Goal: Use online tool/utility: Utilize a website feature to perform a specific function

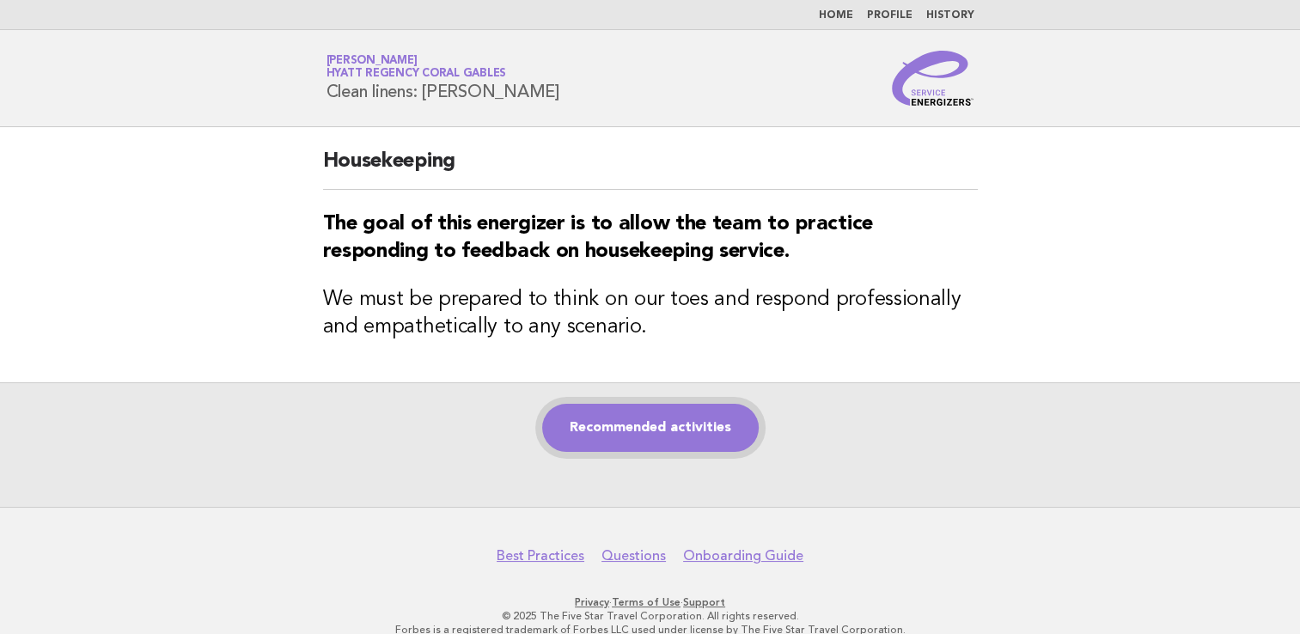
click at [616, 445] on link "Recommended activities" at bounding box center [650, 428] width 217 height 48
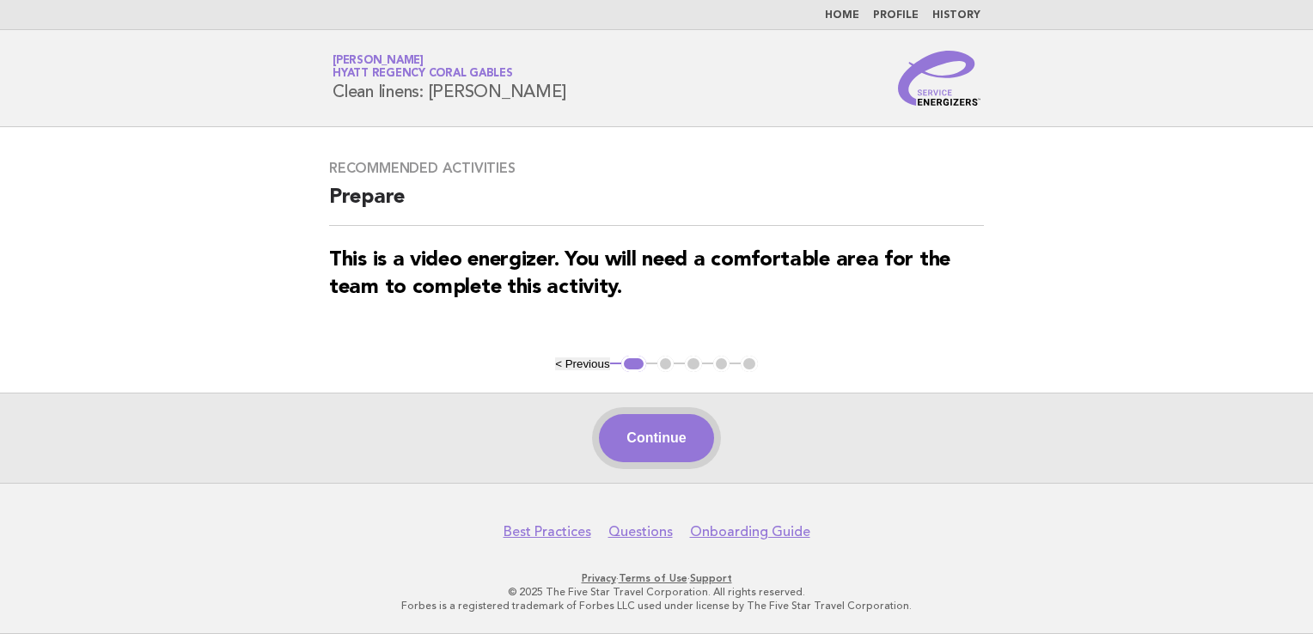
click at [666, 434] on button "Continue" at bounding box center [656, 438] width 114 height 48
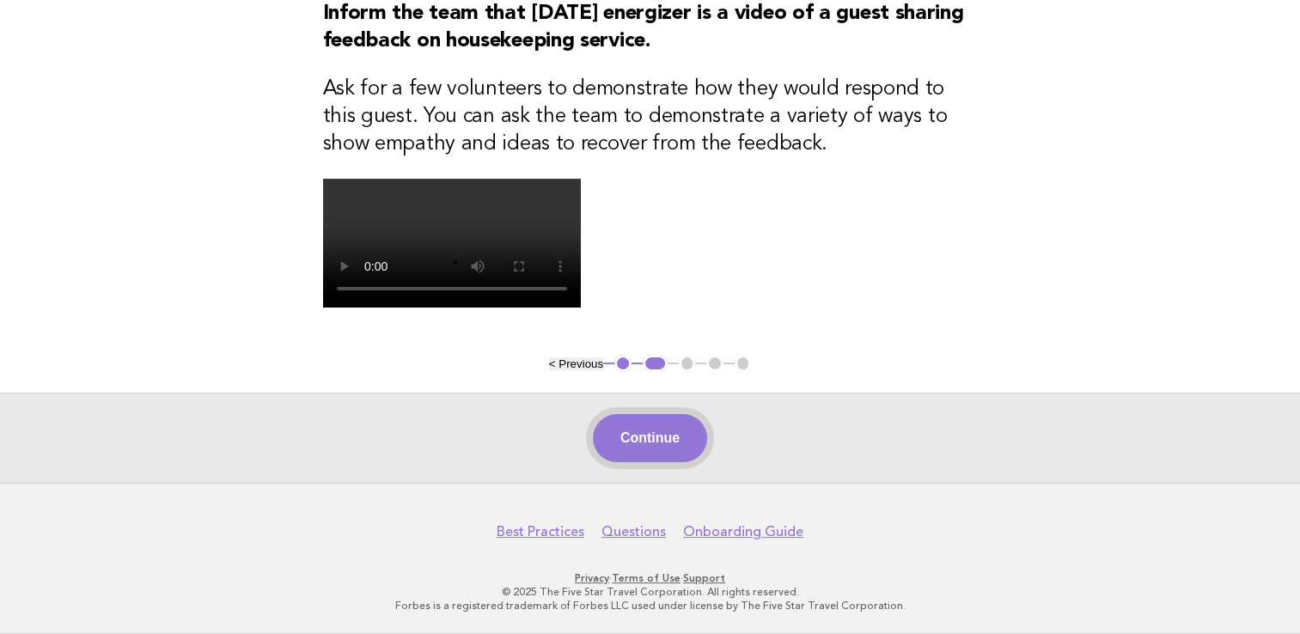
click at [639, 453] on button "Continue" at bounding box center [650, 438] width 114 height 48
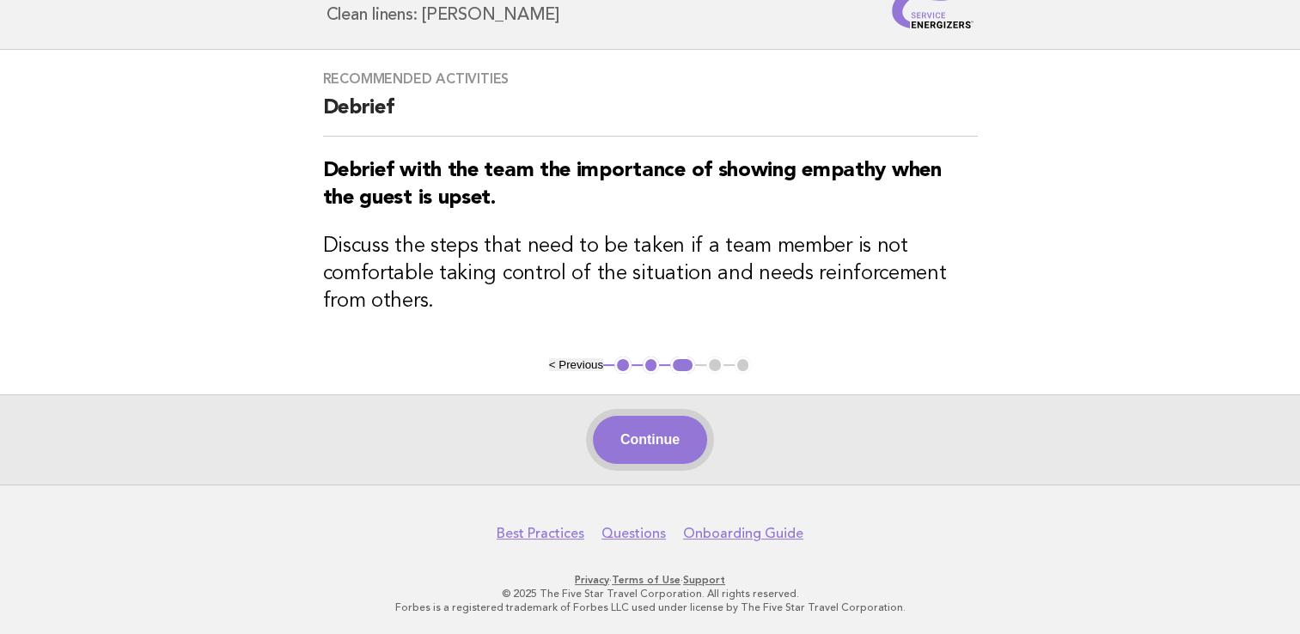
click at [667, 435] on button "Continue" at bounding box center [650, 440] width 114 height 48
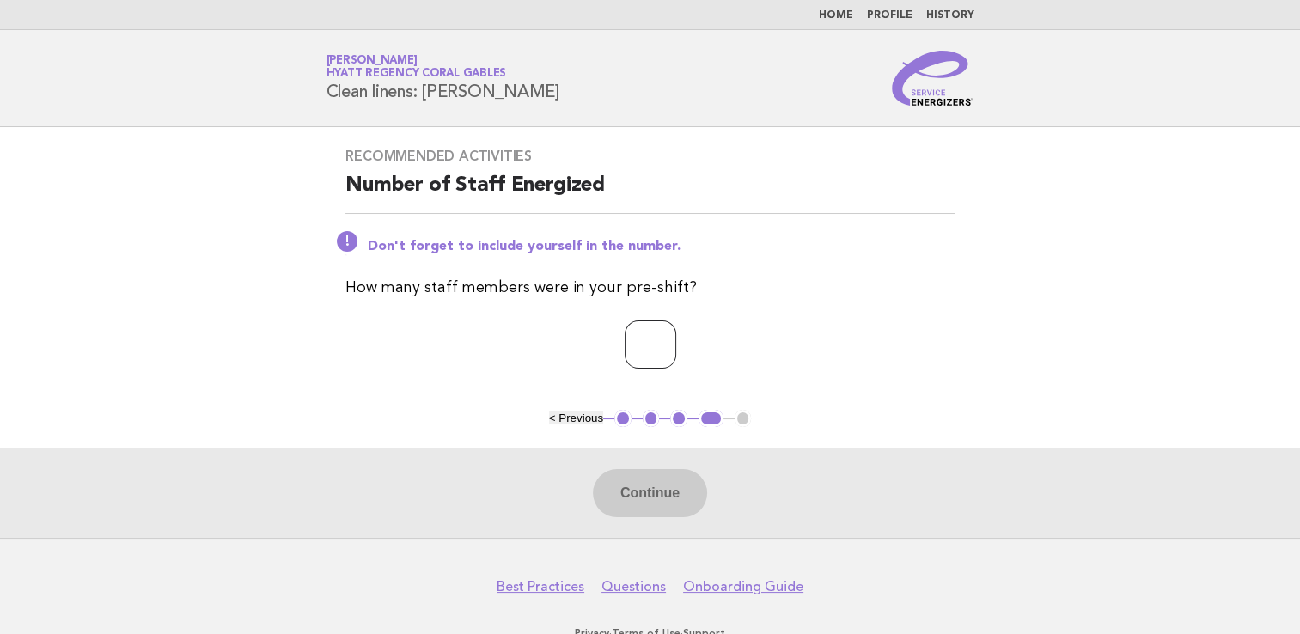
click at [664, 364] on input "number" at bounding box center [651, 345] width 52 height 48
type input "*"
click at [637, 506] on button "Continue" at bounding box center [650, 493] width 114 height 48
